Goal: Browse casually

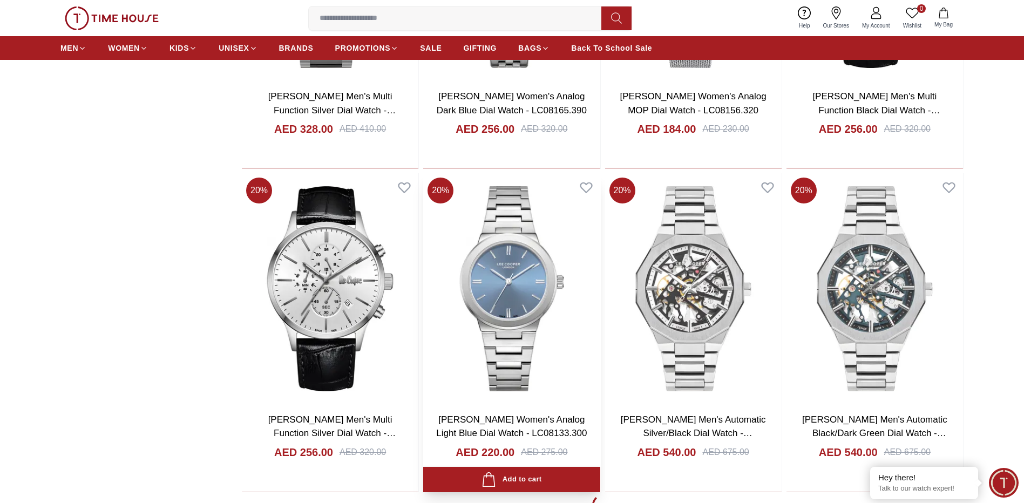
scroll to position [1781, 0]
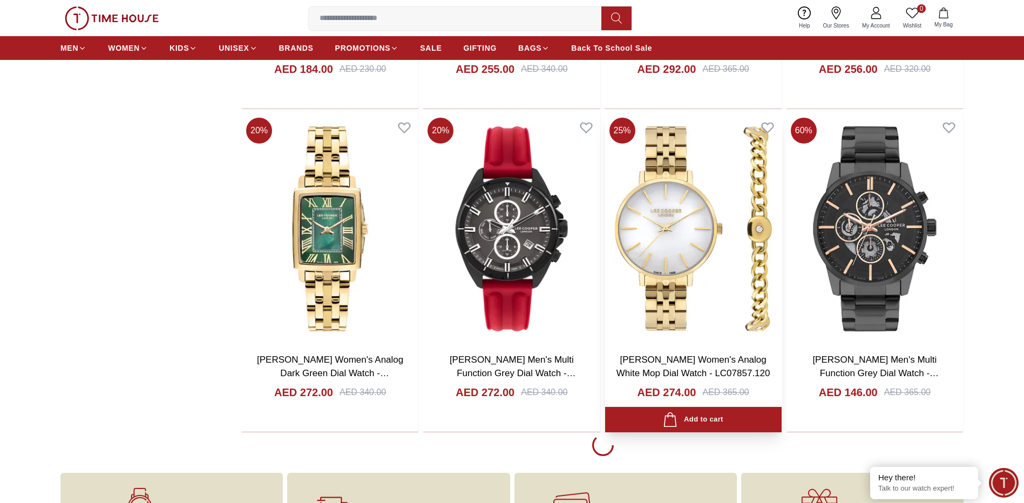
scroll to position [5072, 0]
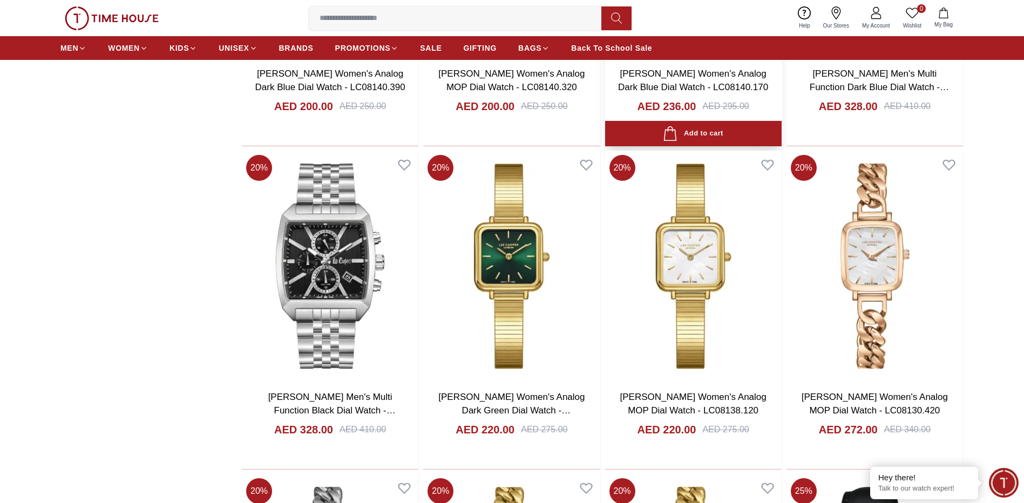
scroll to position [7932, 0]
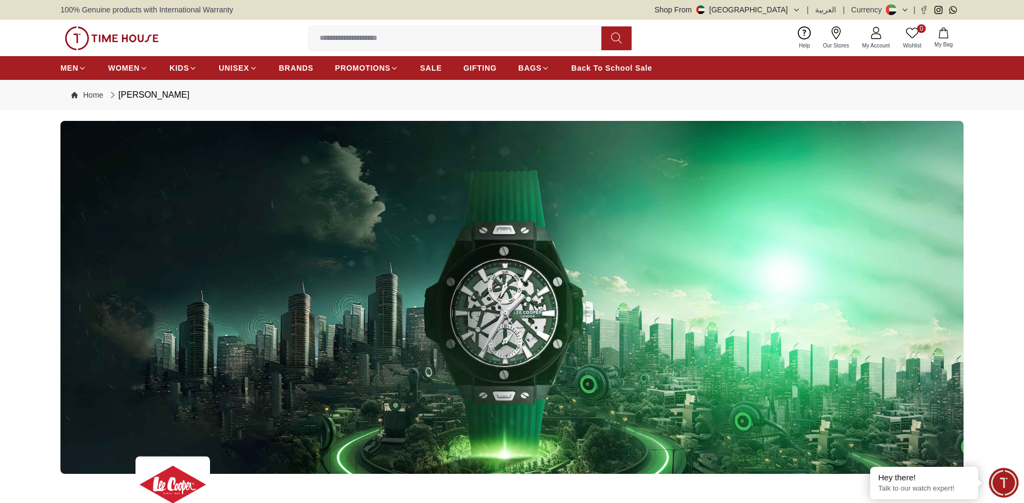
click at [790, 86] on nav "Home [PERSON_NAME]" at bounding box center [511, 95] width 903 height 30
click at [809, 92] on nav "Home [PERSON_NAME]" at bounding box center [511, 95] width 903 height 30
